Goal: Transaction & Acquisition: Purchase product/service

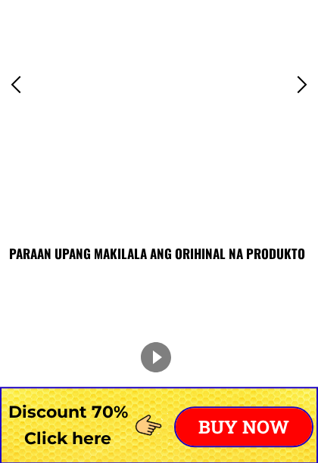
scroll to position [1307, 0]
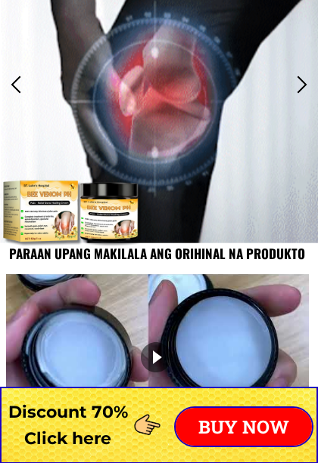
click at [265, 427] on p "BUY NOW" at bounding box center [243, 427] width 136 height 38
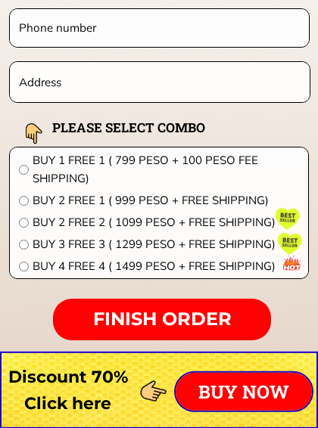
scroll to position [12042, 0]
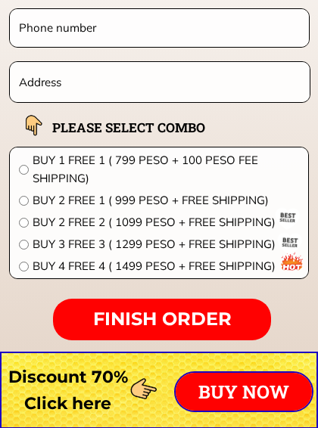
click at [33, 259] on span "BUY 4 FREE 4 ( 1499 PESO + FREE SHIPPING)" at bounding box center [166, 266] width 266 height 18
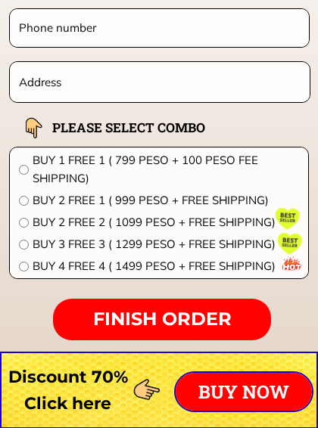
radio input "true"
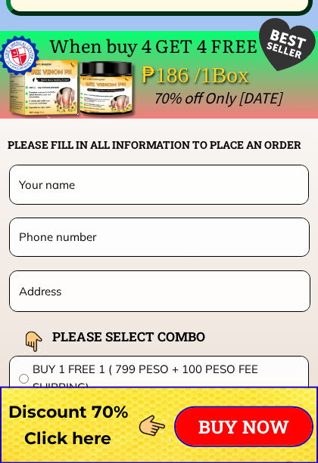
scroll to position [11833, 0]
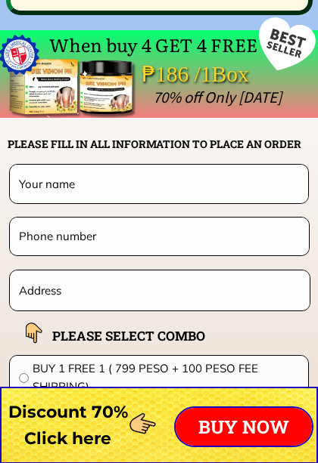
click at [40, 172] on input "text" at bounding box center [158, 184] width 287 height 38
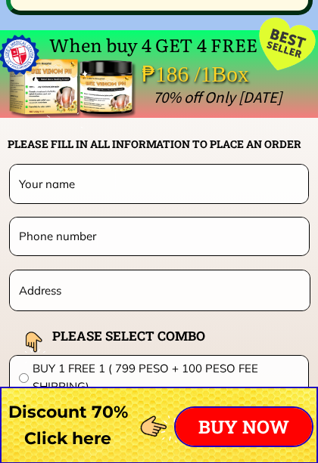
click at [43, 181] on input "text" at bounding box center [158, 184] width 287 height 38
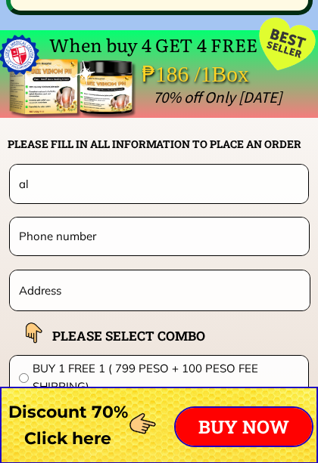
type input "a"
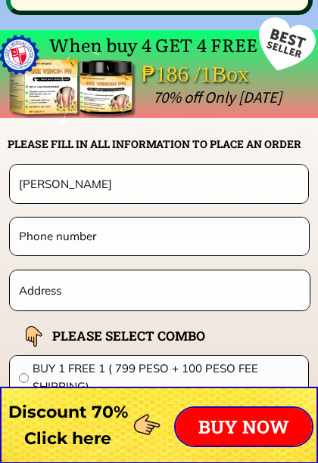
type input "[PERSON_NAME]"
click at [40, 247] on input "tel" at bounding box center [159, 236] width 288 height 37
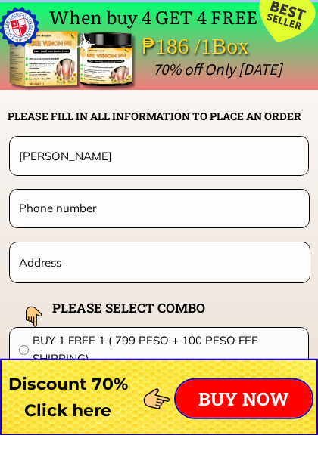
click at [55, 271] on input "text" at bounding box center [159, 291] width 289 height 40
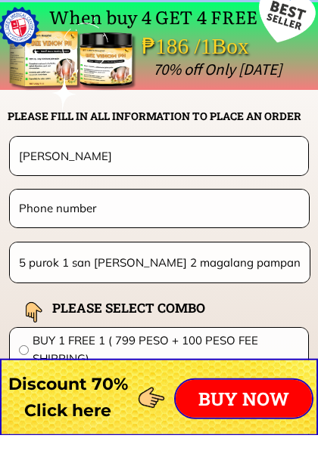
type input "5 purok 1 san [PERSON_NAME] 2 magalang pampanga"
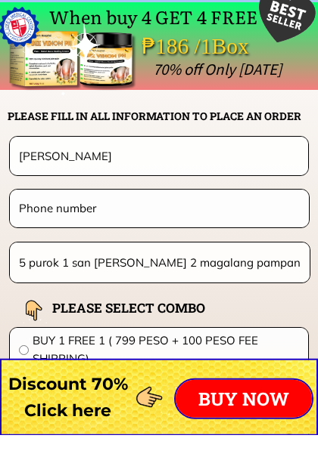
click at [37, 218] on input "tel" at bounding box center [159, 236] width 288 height 37
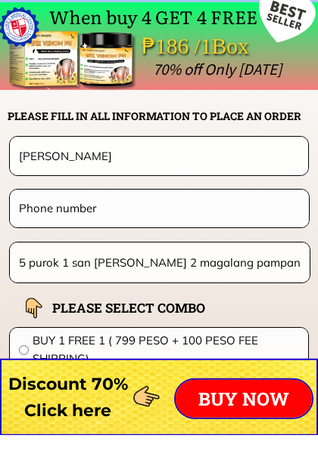
scroll to position [11861, 0]
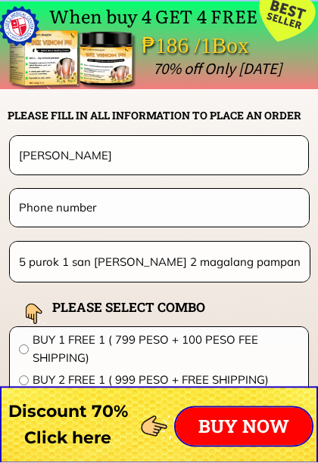
type input "9"
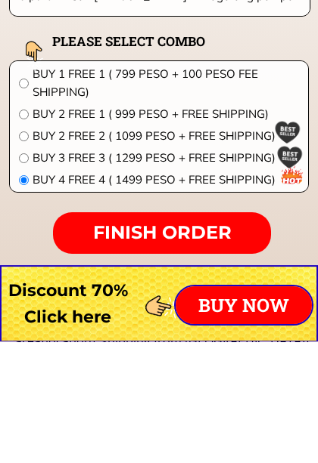
type input "09672507161"
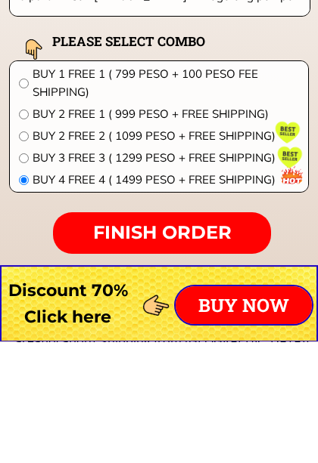
click at [226, 343] on span "FINISH ORDER" at bounding box center [162, 354] width 138 height 22
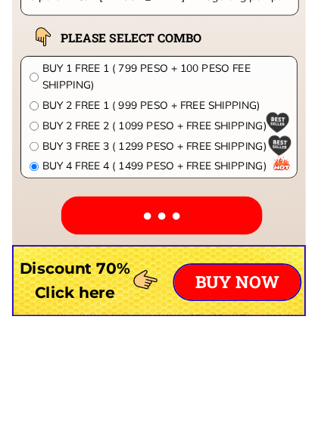
scroll to position [12128, 0]
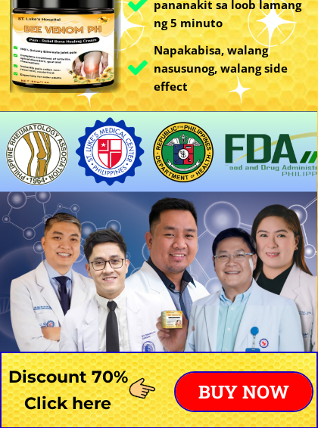
click at [268, 390] on p "BUY NOW" at bounding box center [243, 392] width 136 height 38
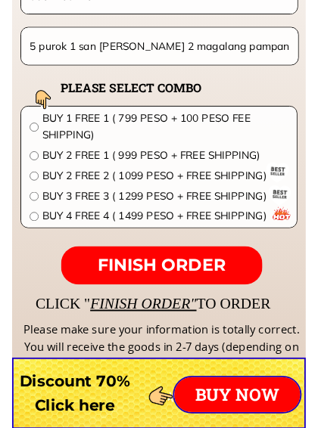
scroll to position [12074, 0]
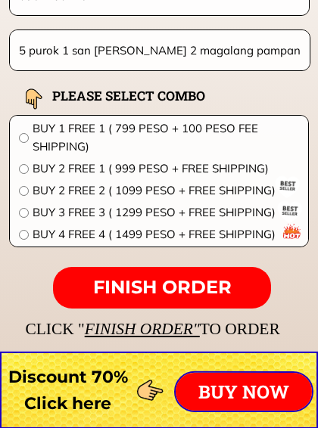
click at [24, 237] on input "radio" at bounding box center [24, 235] width 10 height 10
radio input "true"
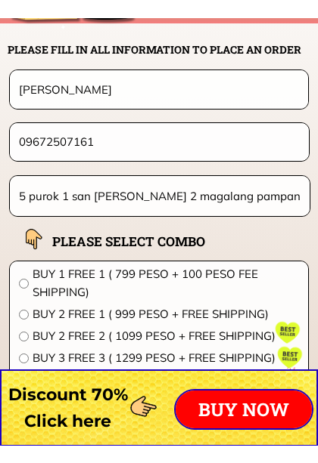
scroll to position [11948, 0]
